Goal: Task Accomplishment & Management: Manage account settings

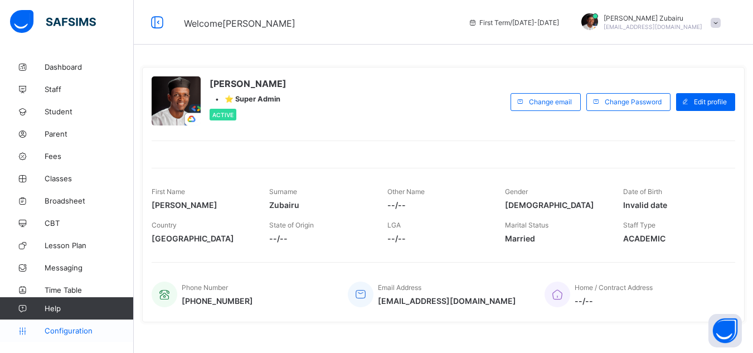
click at [61, 325] on link "Configuration" at bounding box center [66, 331] width 133 height 22
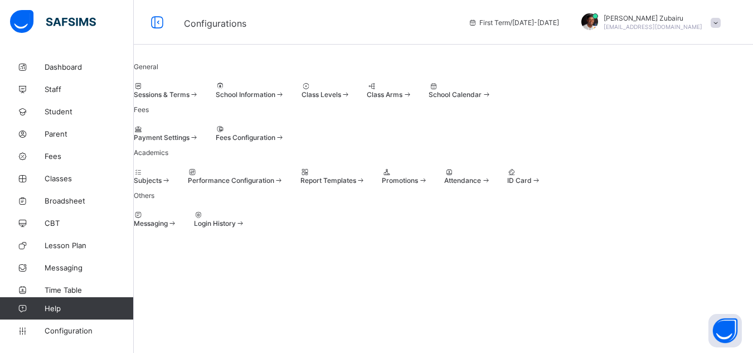
scroll to position [83, 0]
click at [382, 176] on span at bounding box center [382, 176] width 0 height 0
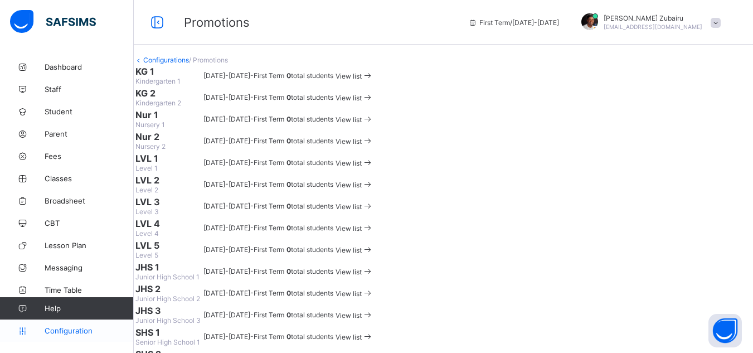
click at [91, 335] on link "Configuration" at bounding box center [66, 331] width 133 height 22
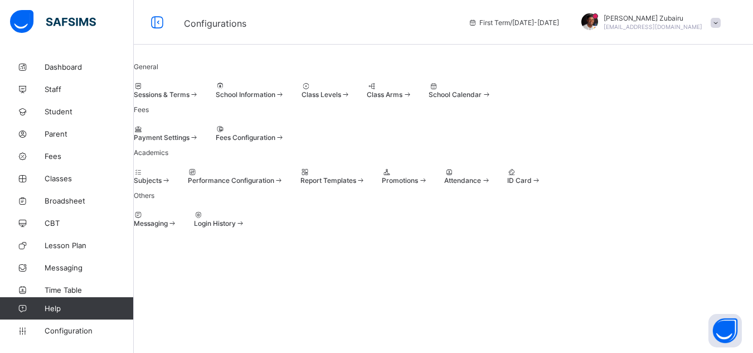
click at [171, 176] on div at bounding box center [152, 172] width 37 height 8
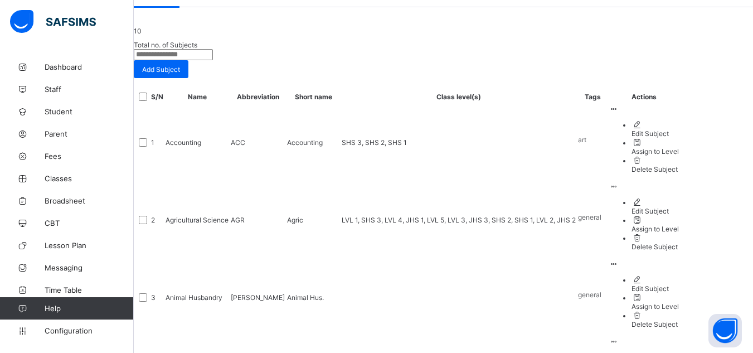
scroll to position [114, 0]
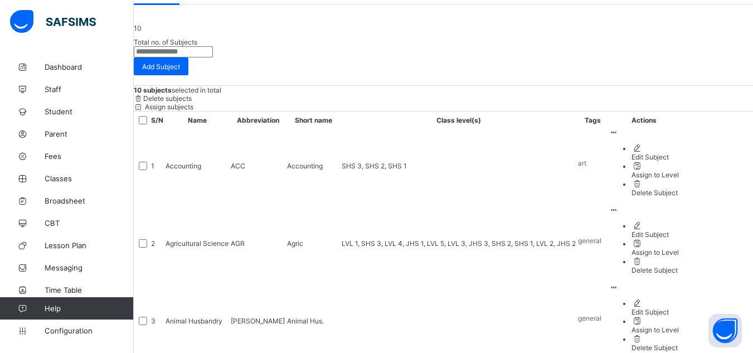
click at [192, 103] on span "Delete subjects" at bounding box center [167, 98] width 49 height 8
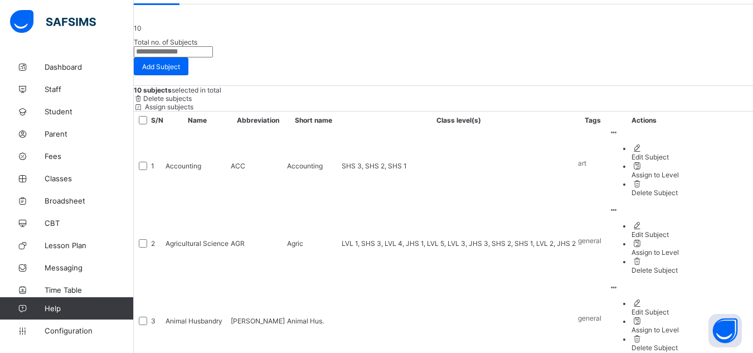
scroll to position [117, 0]
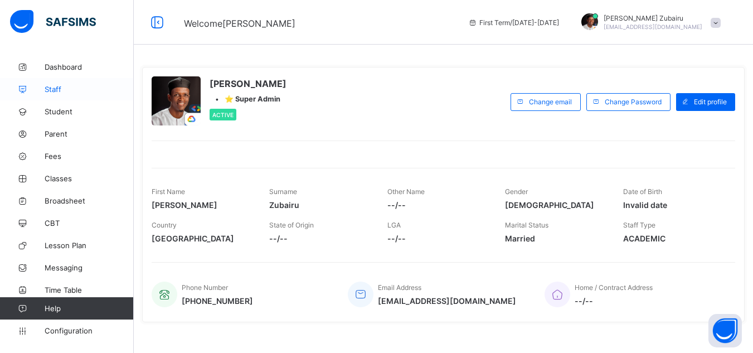
click at [88, 95] on link "Staff" at bounding box center [67, 89] width 134 height 22
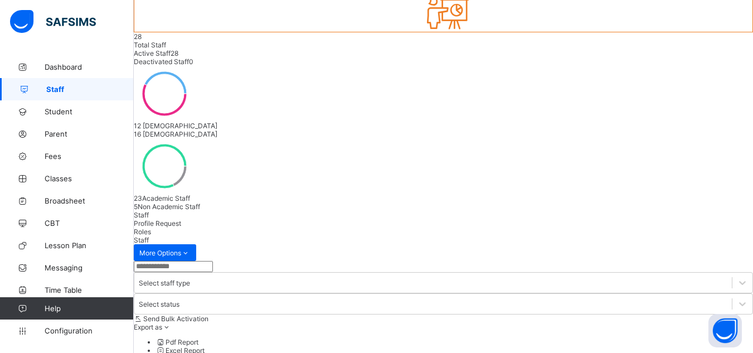
scroll to position [85, 0]
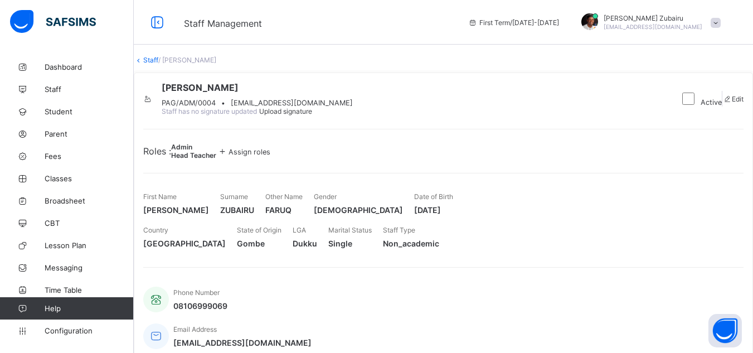
click at [270, 156] on span "Assign roles" at bounding box center [250, 152] width 42 height 8
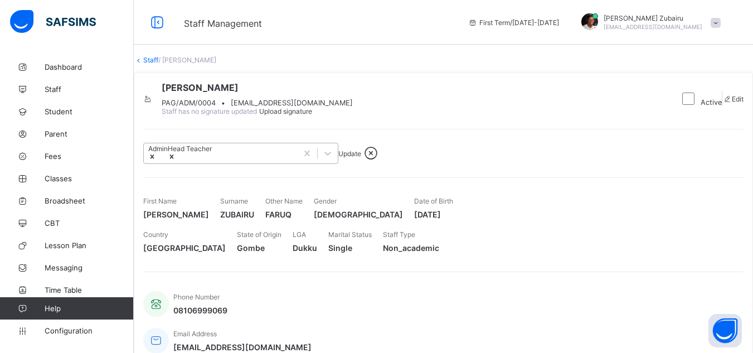
click at [176, 161] on icon at bounding box center [172, 157] width 8 height 8
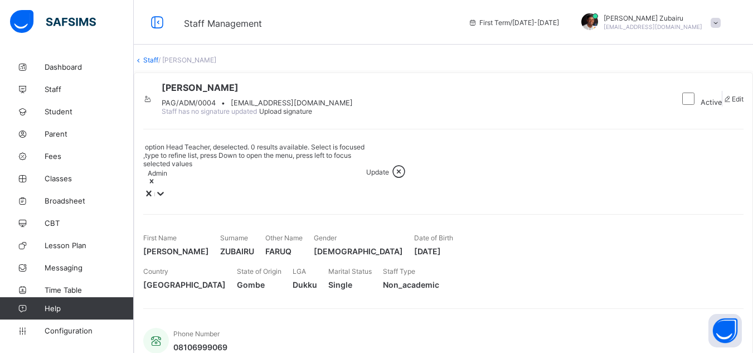
click at [156, 185] on icon at bounding box center [152, 181] width 8 height 8
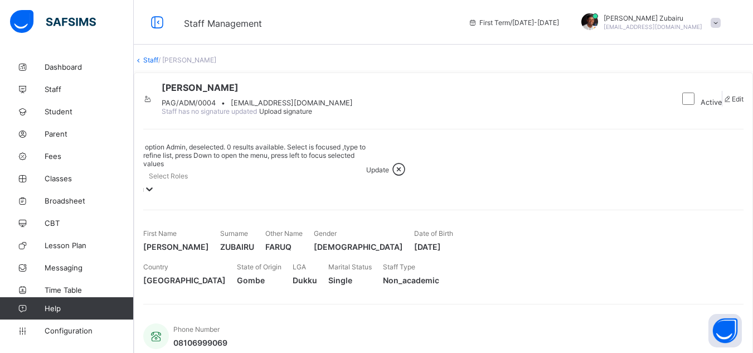
click at [188, 180] on div "Select Roles" at bounding box center [168, 176] width 39 height 8
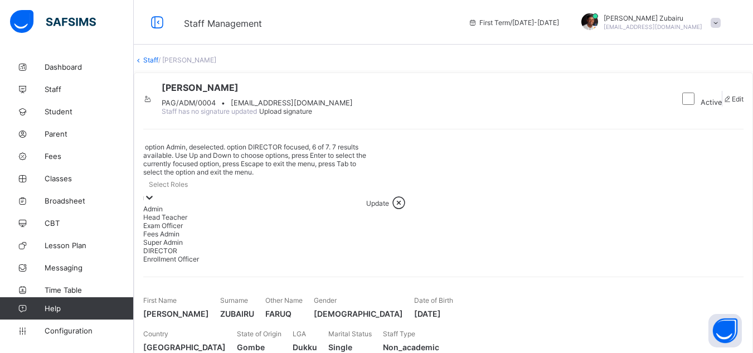
click at [205, 255] on div "DIRECTOR" at bounding box center [254, 251] width 223 height 8
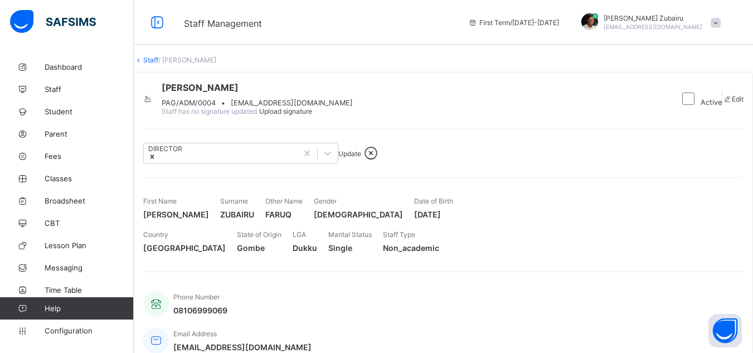
click at [361, 158] on span "Update" at bounding box center [350, 153] width 23 height 8
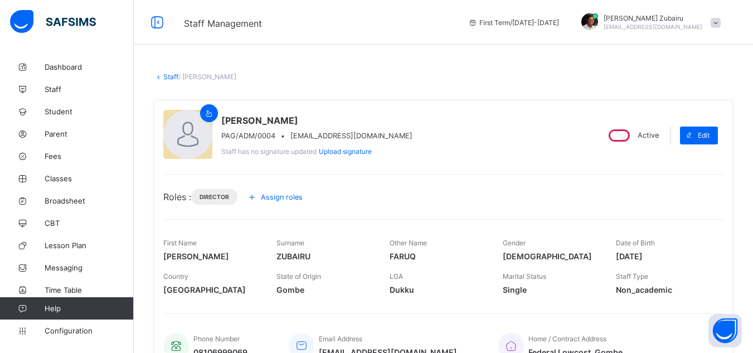
click at [138, 197] on div "Staff / [PERSON_NAME] × Delete Staff This action would delete [PERSON_NAME] fro…" at bounding box center [444, 341] width 620 height 570
